Goal: Task Accomplishment & Management: Manage account settings

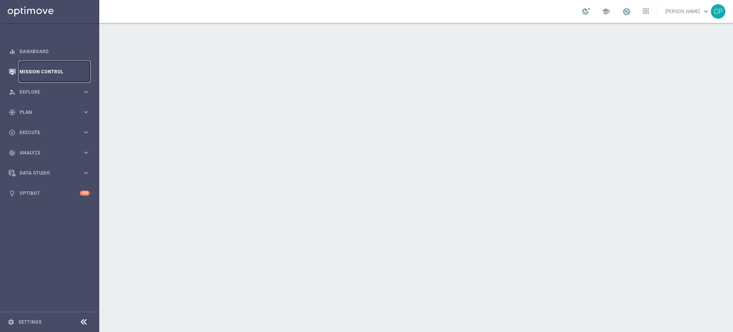
click at [32, 70] on link "Mission Control" at bounding box center [54, 71] width 70 height 20
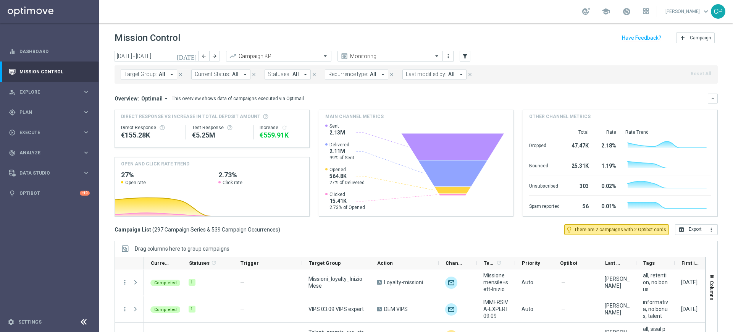
click at [451, 75] on button "Last modified by: All arrow_drop_down" at bounding box center [434, 74] width 64 height 10
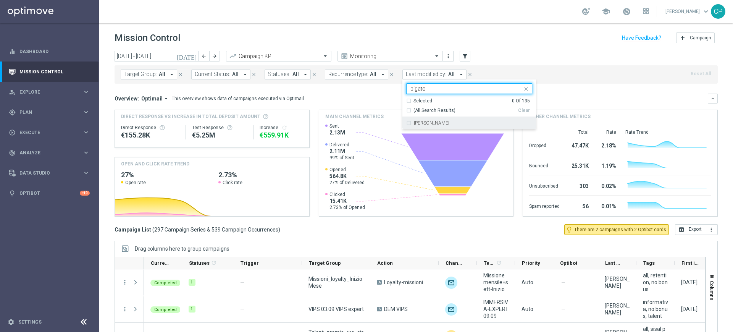
click at [424, 124] on label "[PERSON_NAME]" at bounding box center [431, 123] width 35 height 5
type input "pigato"
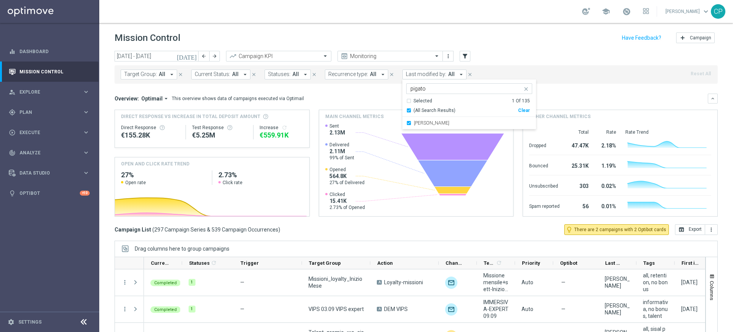
click at [352, 89] on mini-dashboard "Overview: Optimail arrow_drop_down This overview shows data of campaigns execut…" at bounding box center [416, 154] width 603 height 140
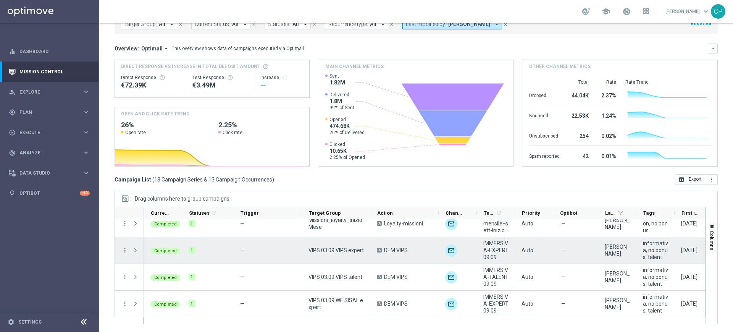
scroll to position [8, 0]
click at [124, 251] on icon "more_vert" at bounding box center [124, 250] width 7 height 7
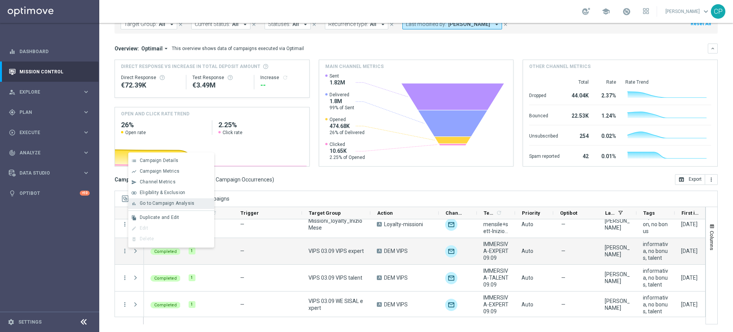
click at [152, 205] on span "Go to Campaign Analysis" at bounding box center [167, 202] width 55 height 5
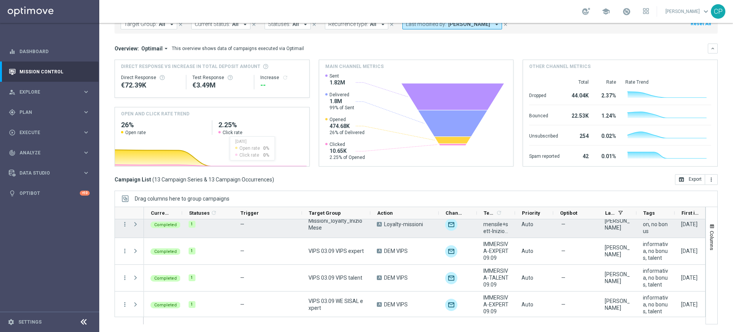
scroll to position [0, 0]
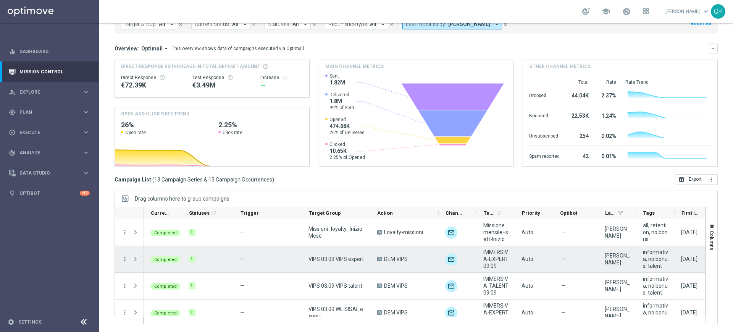
click at [125, 259] on icon "more_vert" at bounding box center [124, 258] width 7 height 7
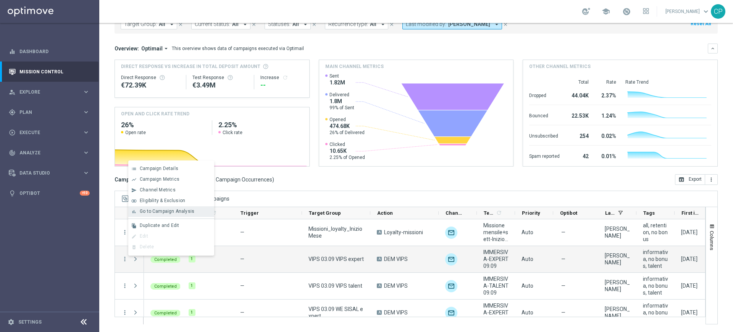
click at [158, 210] on span "Go to Campaign Analysis" at bounding box center [167, 210] width 55 height 5
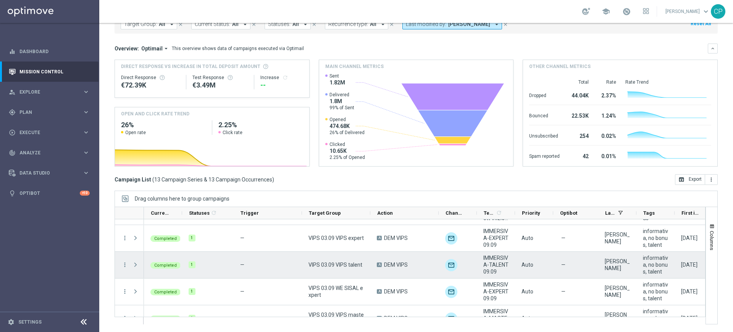
scroll to position [24, 0]
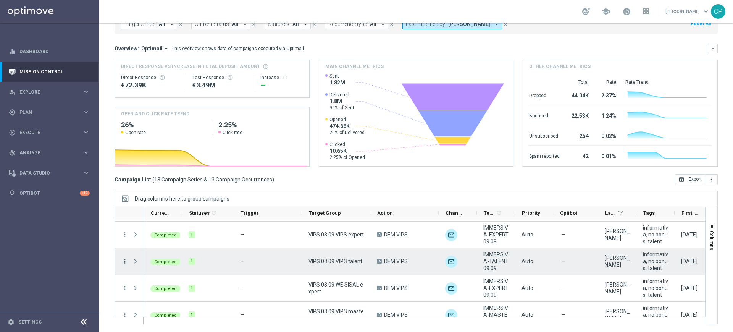
click at [124, 259] on icon "more_vert" at bounding box center [124, 261] width 7 height 7
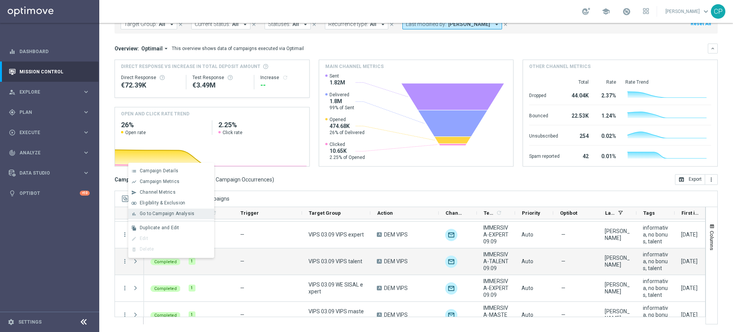
click at [158, 213] on span "Go to Campaign Analysis" at bounding box center [167, 213] width 55 height 5
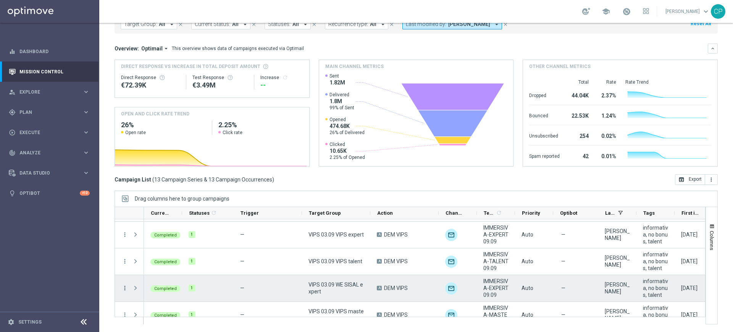
click at [125, 288] on icon "more_vert" at bounding box center [124, 287] width 7 height 7
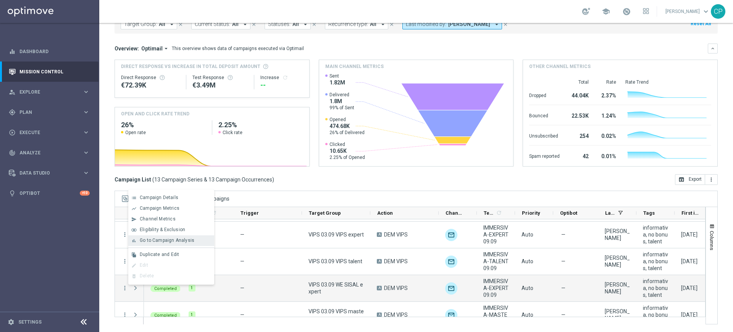
click at [145, 241] on span "Go to Campaign Analysis" at bounding box center [167, 239] width 55 height 5
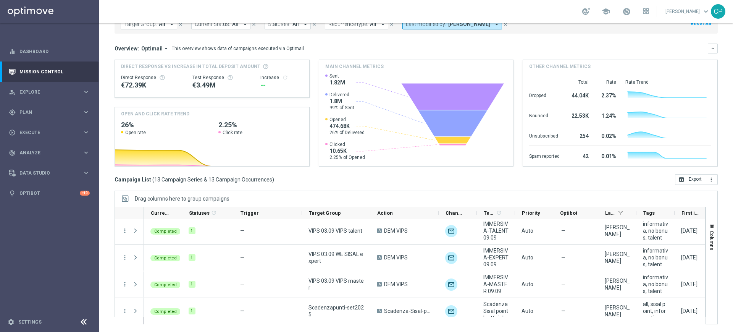
scroll to position [74, 0]
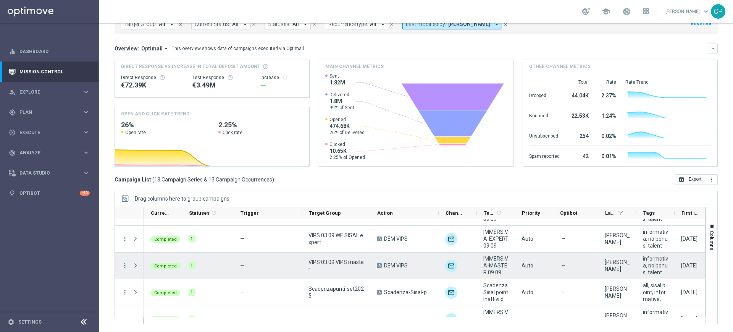
click at [126, 266] on icon "more_vert" at bounding box center [124, 265] width 7 height 7
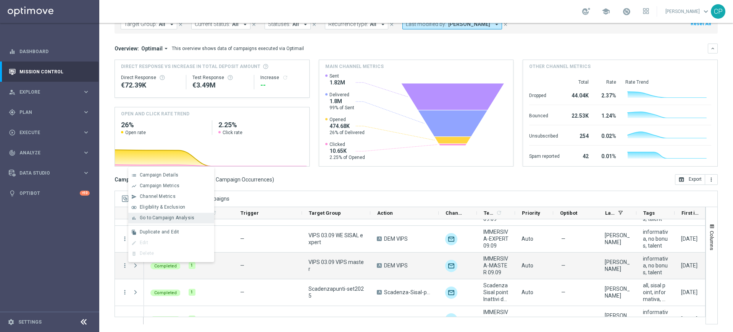
click at [155, 216] on span "Go to Campaign Analysis" at bounding box center [167, 217] width 55 height 5
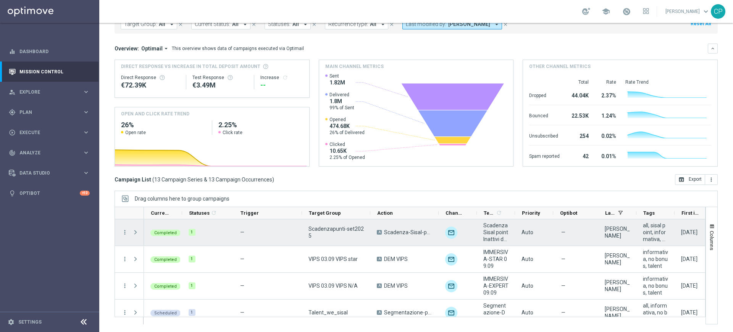
scroll to position [137, 0]
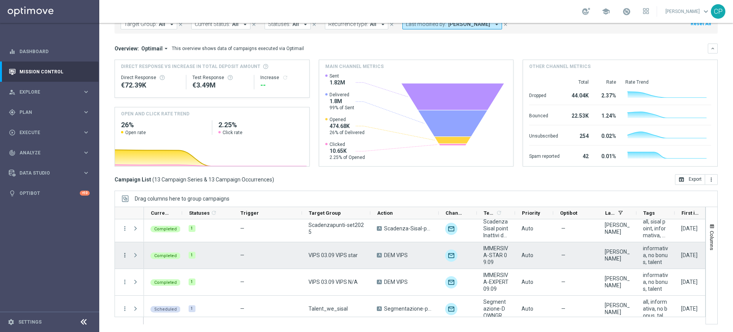
click at [124, 255] on icon "more_vert" at bounding box center [124, 255] width 7 height 7
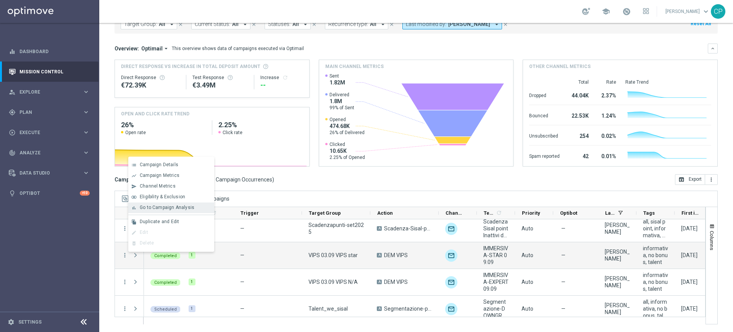
click at [163, 207] on span "Go to Campaign Analysis" at bounding box center [167, 207] width 55 height 5
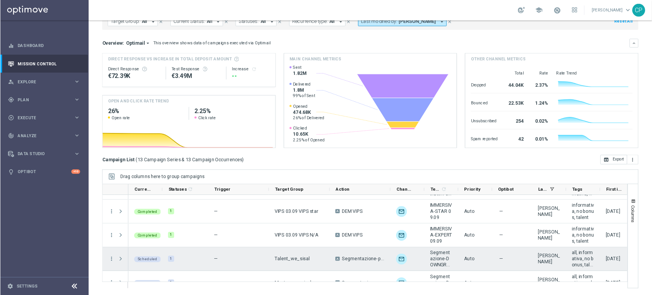
scroll to position [155, 0]
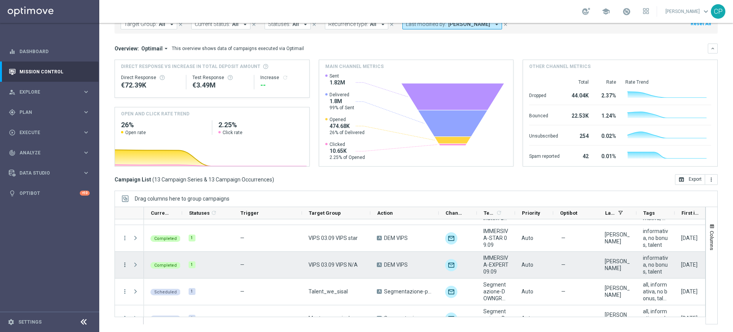
click at [125, 264] on icon "more_vert" at bounding box center [124, 264] width 7 height 7
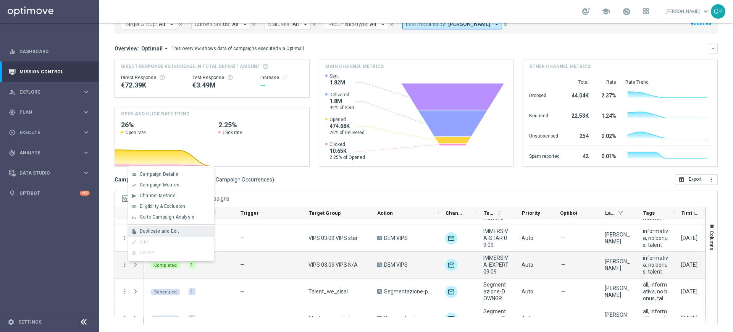
click at [147, 231] on span "Duplicate and Edit" at bounding box center [159, 230] width 39 height 5
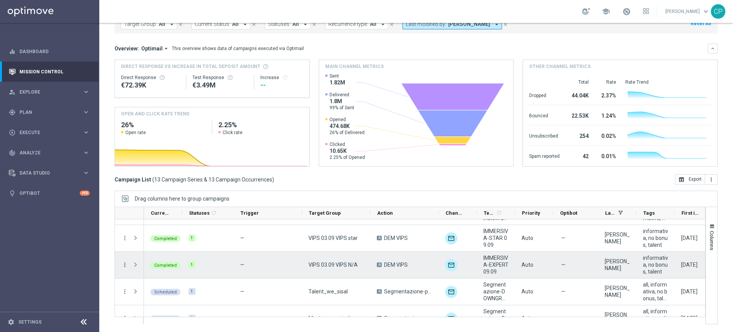
click at [124, 266] on icon "more_vert" at bounding box center [124, 264] width 7 height 7
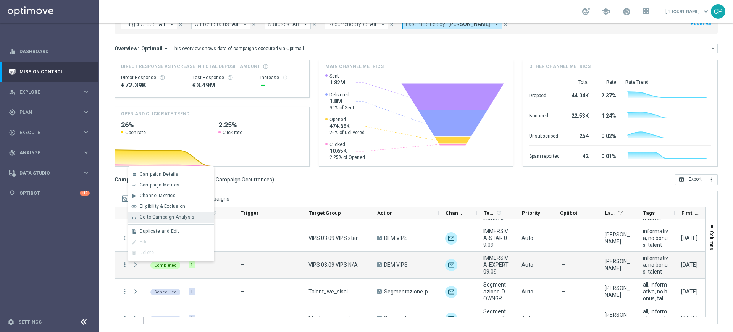
click at [164, 215] on span "Go to Campaign Analysis" at bounding box center [167, 216] width 55 height 5
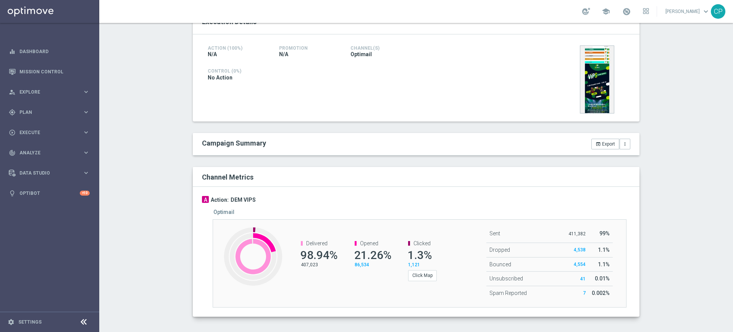
scroll to position [164, 0]
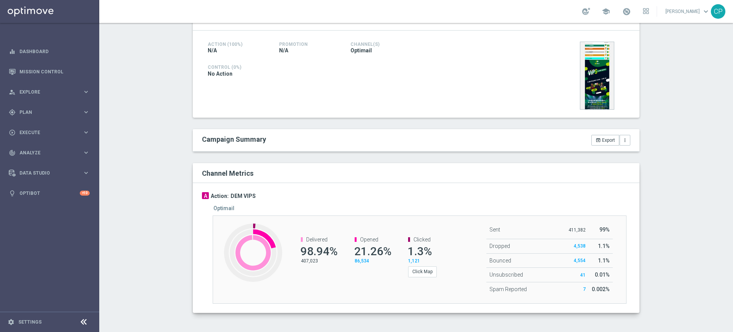
click at [139, 104] on div "Test/Control Campaign Analysis This page presents all relevant information abou…" at bounding box center [416, 177] width 634 height 309
click at [147, 109] on div "Test/Control Campaign Analysis This page presents all relevant information abou…" at bounding box center [416, 177] width 634 height 309
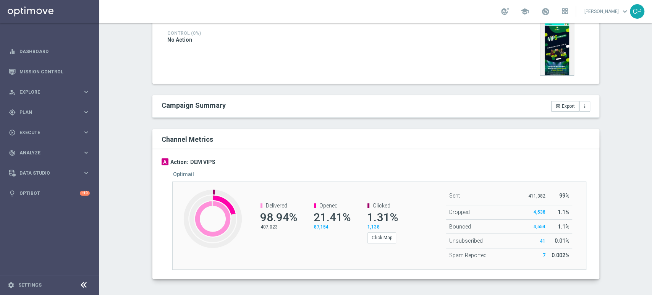
scroll to position [200, 0]
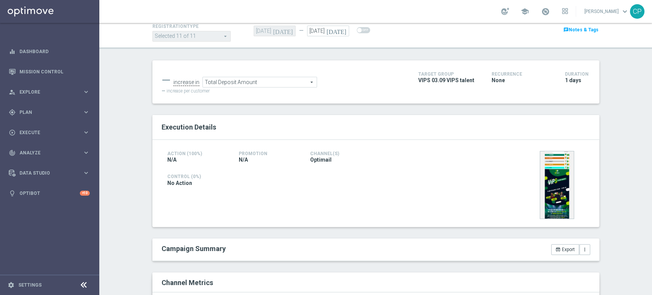
scroll to position [52, 0]
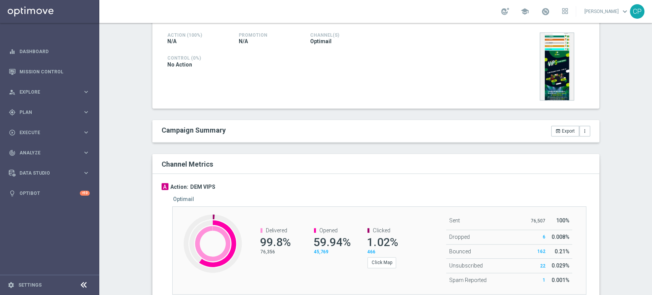
scroll to position [200, 0]
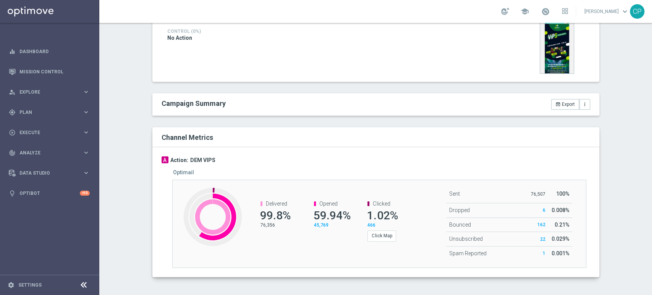
click at [274, 253] on div "Created with Highcharts 9.3.3 Delivered: 100% Delivered 99.8% 76,356 Opened 59.…" at bounding box center [379, 223] width 414 height 88
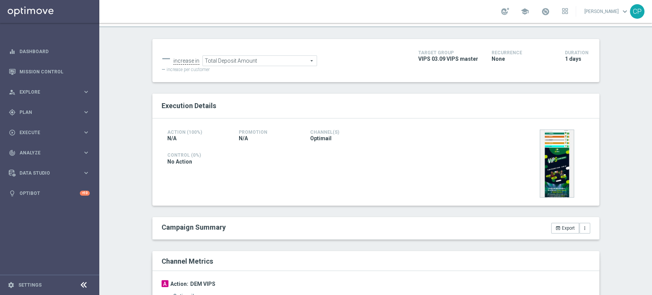
scroll to position [76, 0]
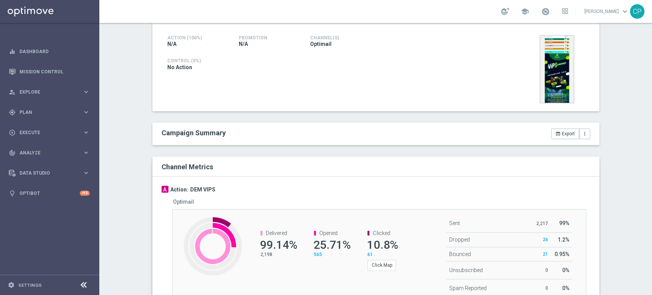
scroll to position [207, 0]
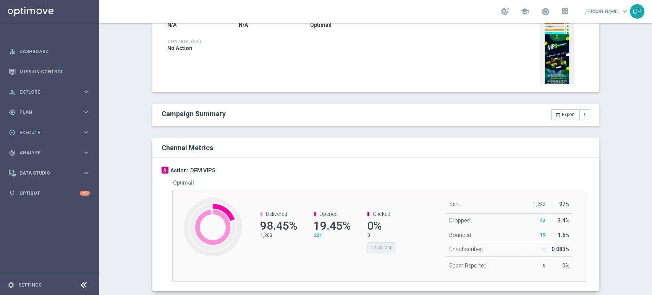
scroll to position [190, 0]
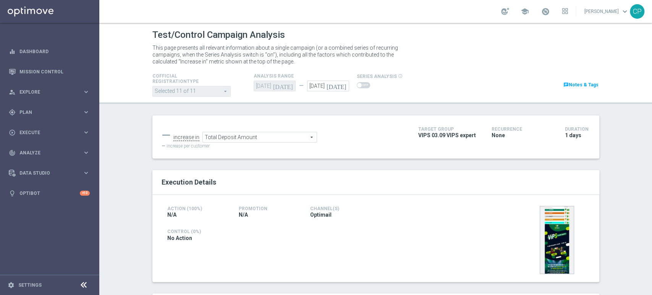
scroll to position [200, 0]
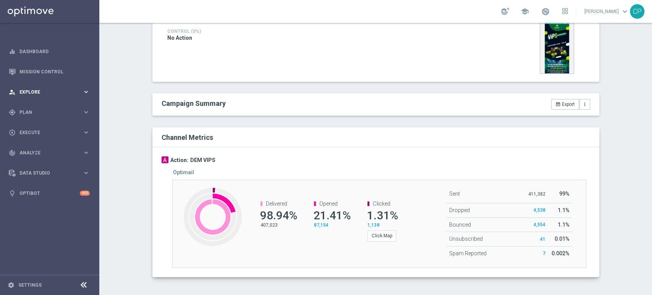
click at [85, 90] on icon "keyboard_arrow_right" at bounding box center [85, 91] width 7 height 7
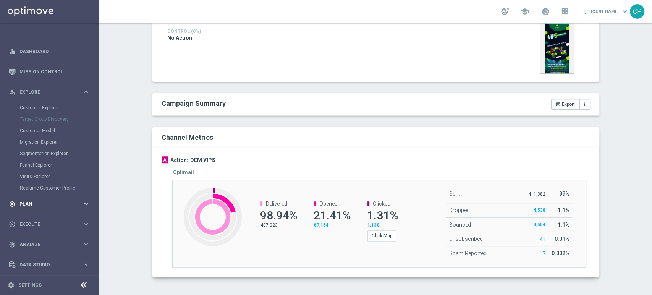
click at [53, 206] on div "gps_fixed Plan" at bounding box center [46, 203] width 74 height 7
click at [33, 154] on accordion "Templates keyboard_arrow_right Optimail OptiMobile In-App OptiMobile Push Optip…" at bounding box center [59, 150] width 79 height 11
click at [38, 151] on span "Templates" at bounding box center [47, 150] width 55 height 5
click at [34, 161] on link "Optimail" at bounding box center [52, 162] width 56 height 6
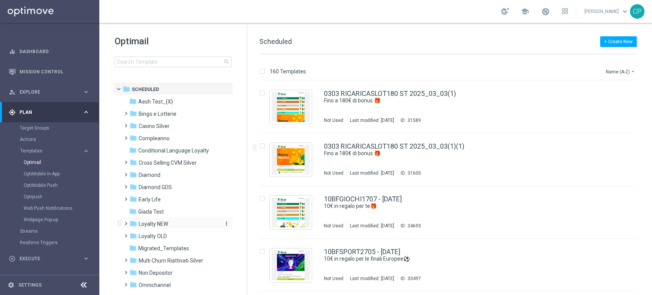
click at [151, 225] on span "Loyalty NEW" at bounding box center [153, 223] width 29 height 7
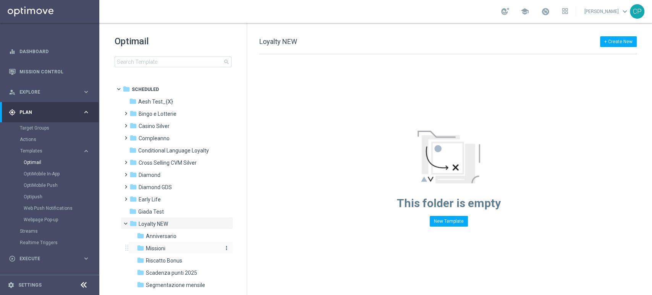
click at [150, 247] on span "Missioni" at bounding box center [155, 248] width 19 height 7
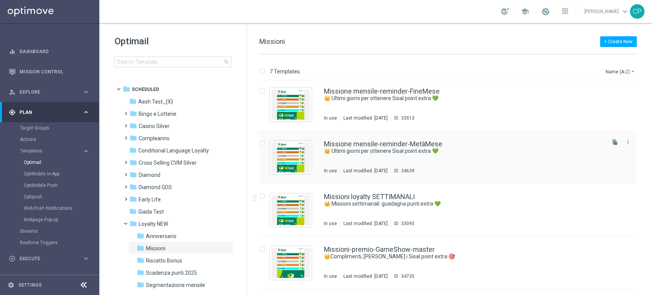
scroll to position [49, 0]
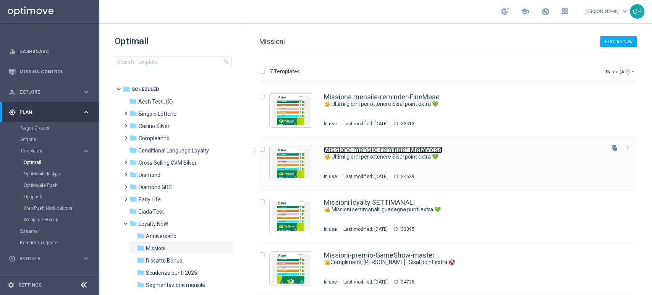
click at [394, 151] on link "Missione mensile-reminder-MetàMese" at bounding box center [383, 149] width 118 height 7
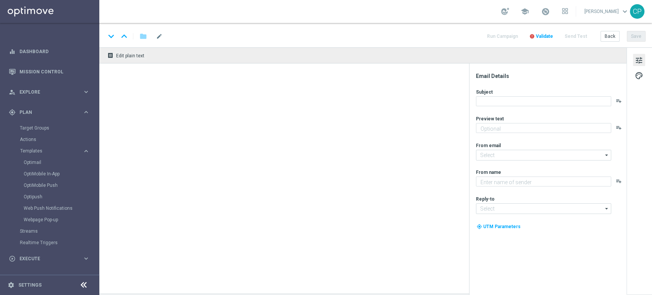
type textarea "Tic-tac ⌚ le Missioni We Sisal ti aspettano"
type input "newsletter@comunicazioni.sisal.it"
type textarea "Sisal"
type input "info@sisal.it"
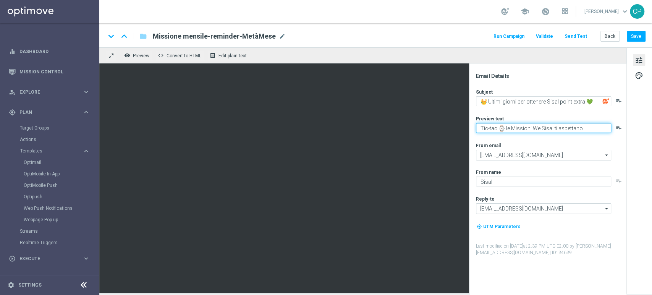
click at [515, 128] on textarea "Tic-tac ⌚ le Missioni We Sisal ti aspettano" at bounding box center [543, 128] width 135 height 10
type textarea "Tic-tac ⌚ le missioni We Sisal ti aspettano"
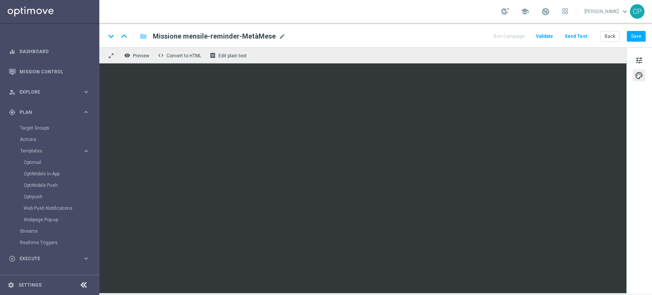
click at [223, 36] on span "Missione mensile-reminder-MetàMese" at bounding box center [214, 36] width 123 height 9
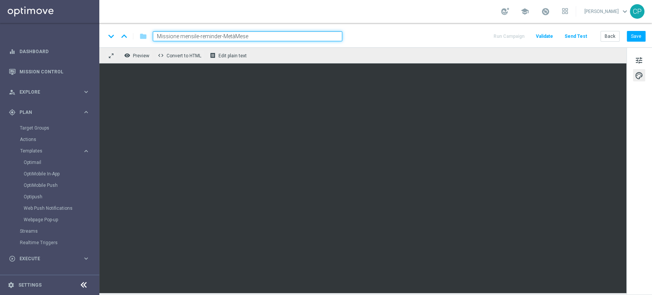
click at [223, 36] on input "Missione mensile-reminder-MetàMese" at bounding box center [247, 36] width 189 height 10
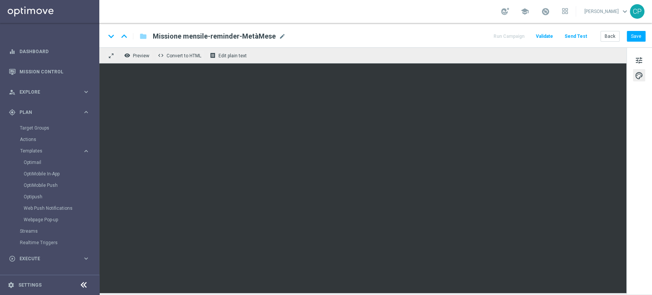
scroll to position [56, 0]
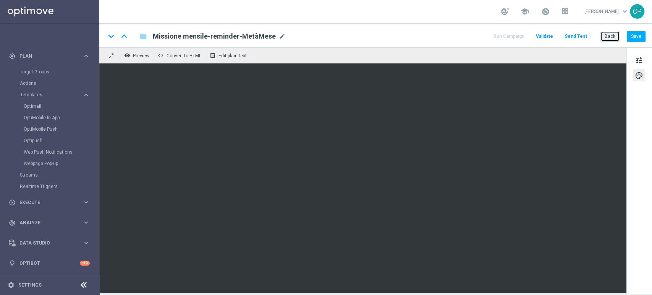
click at [608, 36] on button "Back" at bounding box center [609, 36] width 19 height 11
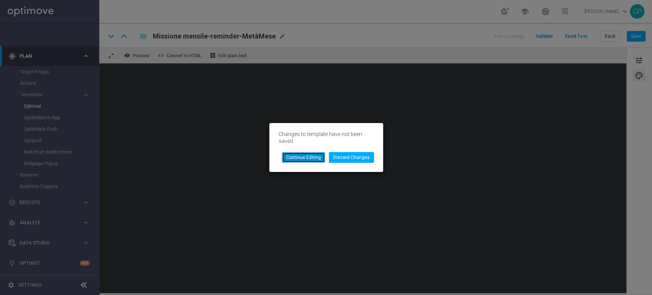
click at [314, 158] on button "Continue Editing" at bounding box center [303, 157] width 43 height 11
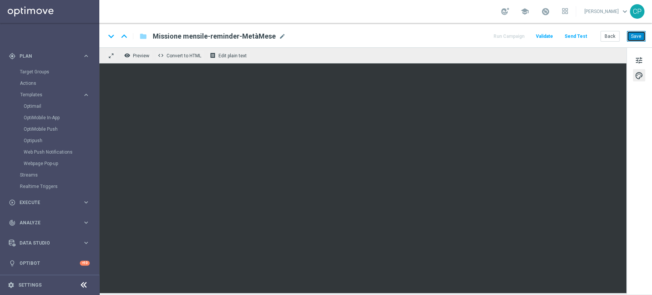
click at [634, 37] on button "Save" at bounding box center [635, 36] width 19 height 11
click at [607, 32] on button "Back" at bounding box center [609, 36] width 19 height 11
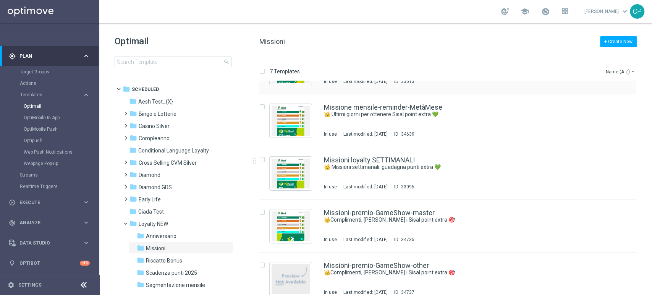
scroll to position [92, 0]
click at [366, 160] on link "Missioni loyalty SETTIMANALI" at bounding box center [369, 160] width 91 height 7
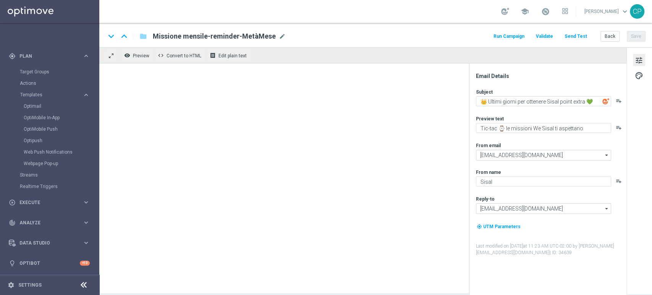
type textarea "👑 Missioni settimanali: guadagna punti extra 💚"
type textarea "Scopri le missioni We Sisal pensate per te"
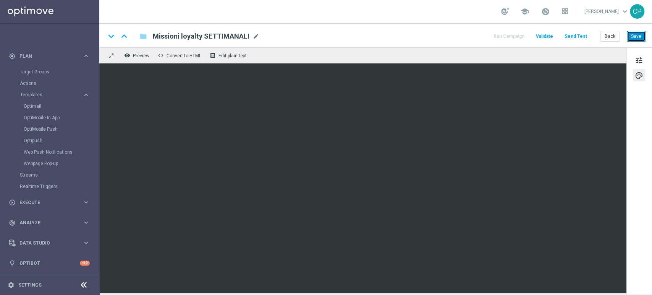
click at [636, 38] on button "Save" at bounding box center [635, 36] width 19 height 11
click at [84, 201] on icon "keyboard_arrow_right" at bounding box center [85, 201] width 7 height 7
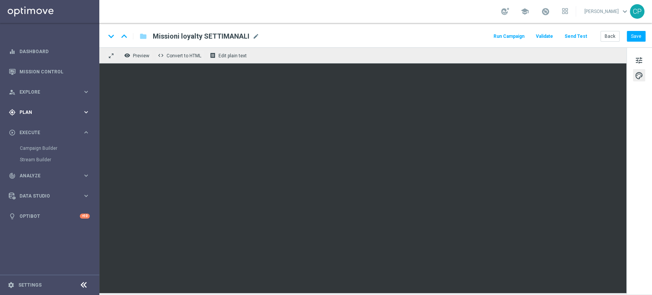
click at [86, 110] on icon "keyboard_arrow_right" at bounding box center [85, 111] width 7 height 7
click at [35, 128] on link "Target Groups" at bounding box center [50, 128] width 60 height 6
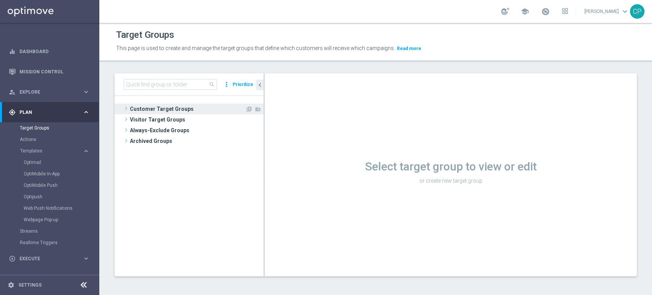
click at [139, 109] on span "Customer Target Groups" at bounding box center [187, 108] width 115 height 11
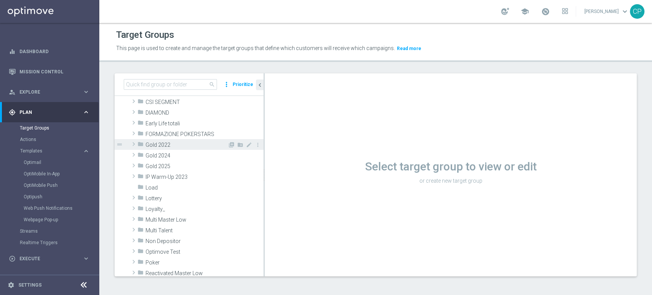
scroll to position [110, 0]
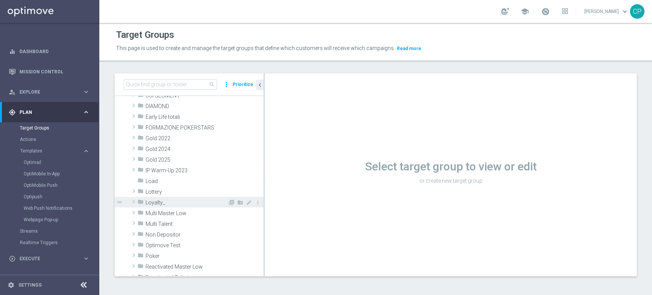
click at [169, 200] on span "Loyalty_" at bounding box center [186, 202] width 82 height 6
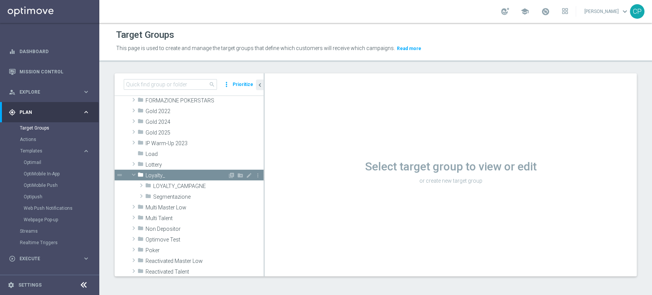
scroll to position [137, 0]
click at [181, 185] on span "LOYALTY_CAMPAGNE" at bounding box center [190, 185] width 74 height 6
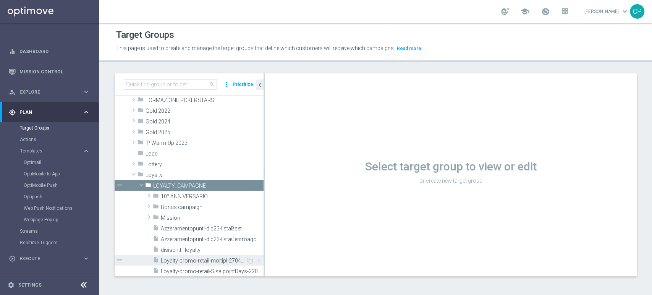
scroll to position [153, 0]
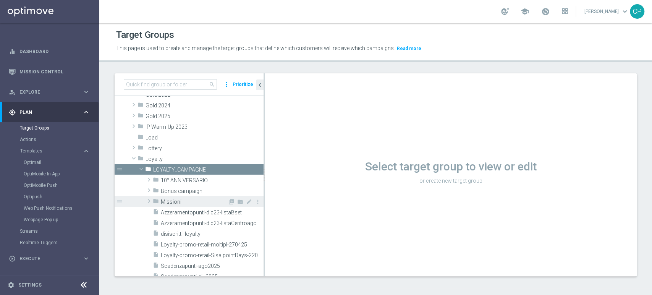
click at [186, 200] on span "Missioni" at bounding box center [194, 201] width 67 height 6
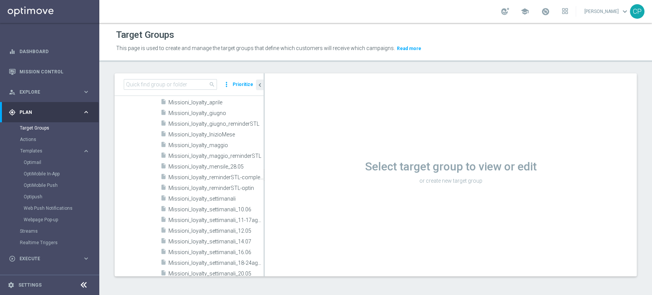
scroll to position [512, 0]
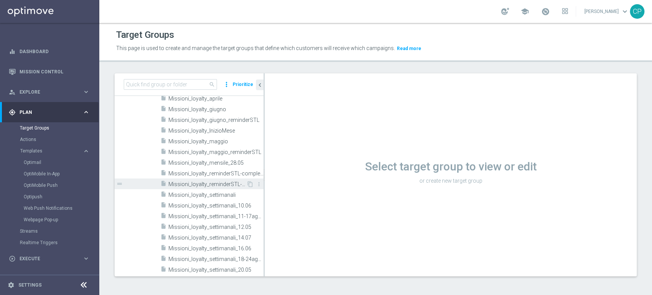
click at [218, 182] on span "Missioni_loyalty_reminderSTL-optin" at bounding box center [207, 184] width 78 height 6
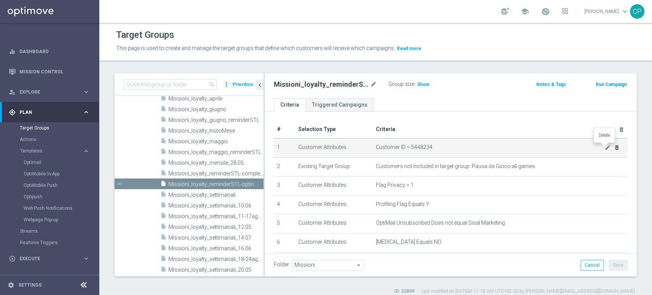
click at [613, 147] on icon "delete_forever" at bounding box center [616, 147] width 6 height 6
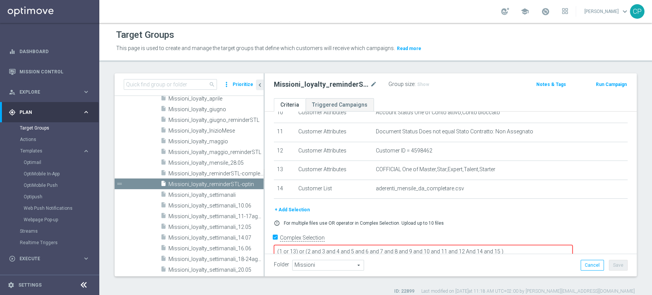
scroll to position [208, 0]
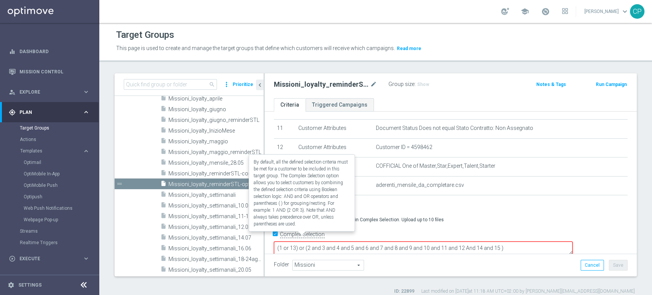
drag, startPoint x: 352, startPoint y: 236, endPoint x: 307, endPoint y: 236, distance: 45.0
click at [307, 236] on form "Complex Selection (1 or 13) or (2 and 3 and 4 and 5 and 6 and 7 and 8 and 9 and…" at bounding box center [450, 246] width 353 height 36
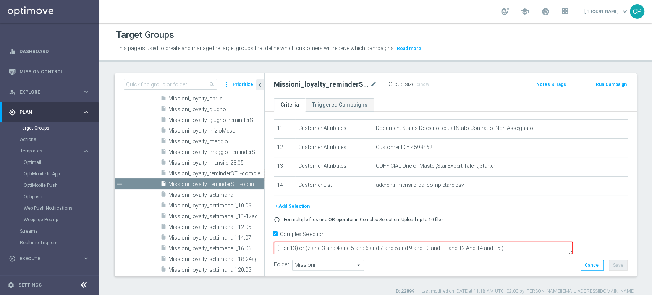
drag, startPoint x: 359, startPoint y: 236, endPoint x: 304, endPoint y: 240, distance: 55.1
click at [304, 240] on form "Complex Selection (1 or 13) or (2 and 3 and 4 and 5 and 6 and 7 and 8 and 9 and…" at bounding box center [450, 246] width 353 height 36
click at [333, 241] on textarea "(2 and 3 and 4 and 5 and 6 and 7 and 8 and 9 and 10 and 11 and 12 And 14 and 15…" at bounding box center [423, 247] width 298 height 13
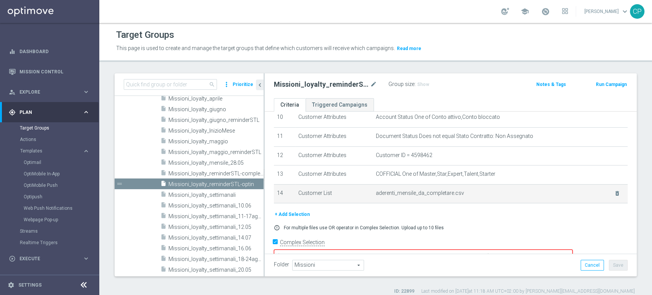
scroll to position [200, 0]
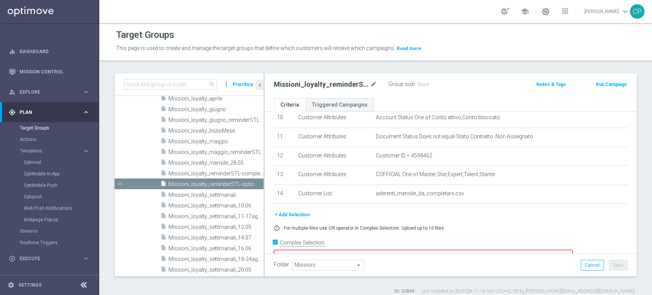
click at [503, 250] on textarea "(1 and 2 and 3 and 4 and 5 and 6 and 7 and 8 and 9 and 10 and 11 and 12 And 14 …" at bounding box center [423, 256] width 298 height 13
click at [534, 250] on textarea "(1 and 2 and 3 and 4 and 5 and 6 and 7 and 8 and 9 and 10 and 11 And 14 and 15 )" at bounding box center [423, 256] width 298 height 13
click at [544, 231] on div "error_outline For multiple files use OR operator in Complex Selection. Upload u…" at bounding box center [450, 228] width 365 height 6
click at [538, 250] on textarea "(1 and 2 and 3 and 4 and 5 and 6 and 7 and 8 and 9 and 10 and 11 And 14 and 15 …" at bounding box center [423, 256] width 298 height 13
click at [497, 250] on textarea "(1 and 2 and 3 and 4 and 5 and 6 and 7 and 8 and 9 and 10 and 11 And 14 and 15 …" at bounding box center [423, 256] width 298 height 13
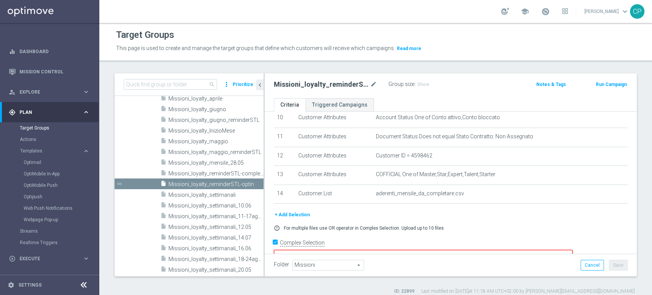
click at [490, 250] on textarea "(1 and 2 and 3 and 4 and 5 and 6 and 7 and 8 and 9 and 10 and 11 And 13 and 14 …" at bounding box center [423, 256] width 298 height 13
click at [499, 250] on textarea "(1 and 2 and 3 and 4 and 5 and 6 and 7 and 8 and 9 and 10 and 11 and 13 and 14 …" at bounding box center [423, 256] width 298 height 13
click at [539, 250] on textarea "(1 and 2 and 3 and 4 and 5 and 6 and 7 and 8 and 9 and 10 and 11 and 13 and 14 …" at bounding box center [423, 256] width 298 height 13
click at [523, 229] on div "error_outline For multiple files use OR operator in Complex Selection. Upload u…" at bounding box center [450, 228] width 365 height 6
click at [421, 84] on span "Show" at bounding box center [423, 84] width 12 height 5
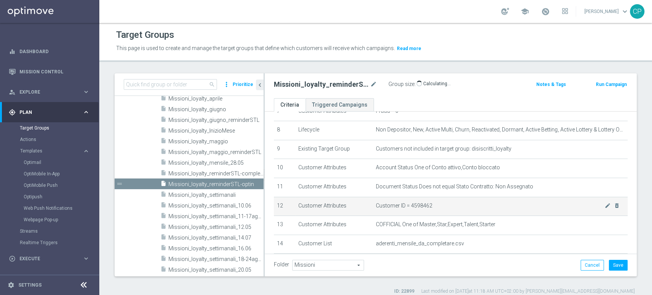
scroll to position [208, 0]
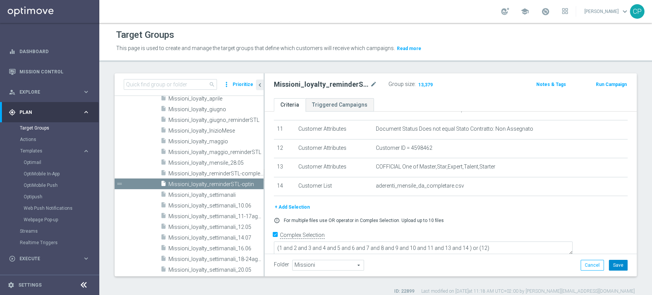
click at [612, 265] on button "Save" at bounding box center [617, 265] width 19 height 11
click at [216, 173] on span "Missioni_loyalty_reminderSTL-completamento" at bounding box center [207, 173] width 78 height 6
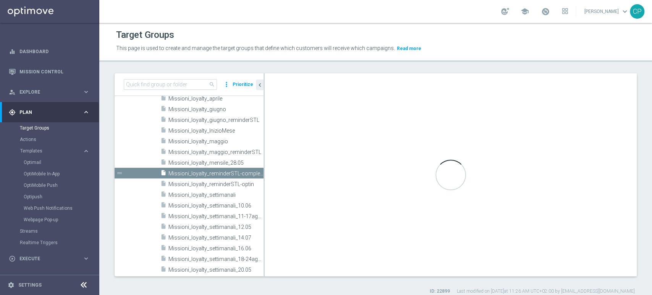
type textarea "(1 or 13) or (2 and 3 and 4 and 5 and 6 and 7 and 8 and 9 and 10 and 11 and 12 …"
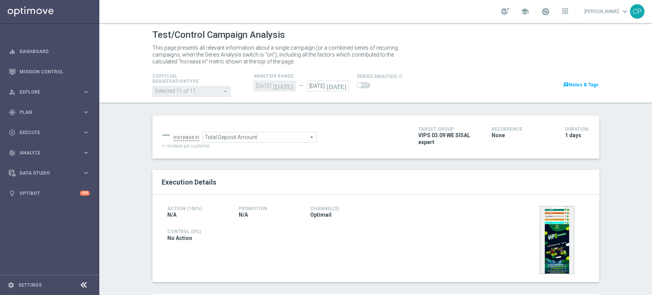
scroll to position [200, 0]
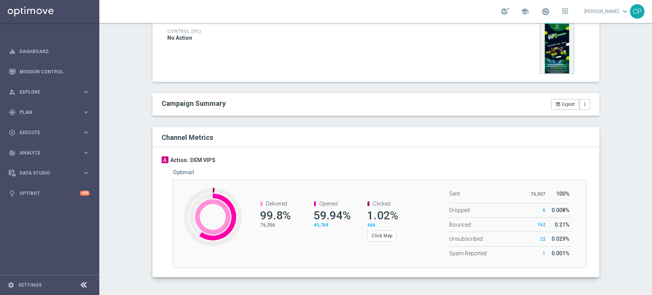
drag, startPoint x: 271, startPoint y: 225, endPoint x: 255, endPoint y: 225, distance: 16.0
click at [255, 225] on channel-metrics-number "Delivered 99.8% 76,356" at bounding box center [274, 214] width 42 height 28
click at [281, 232] on div "Delivered 99.8% 76,356" at bounding box center [273, 214] width 53 height 43
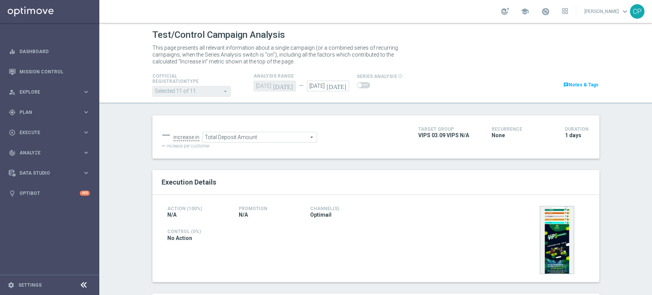
scroll to position [190, 0]
